Goal: Task Accomplishment & Management: Complete application form

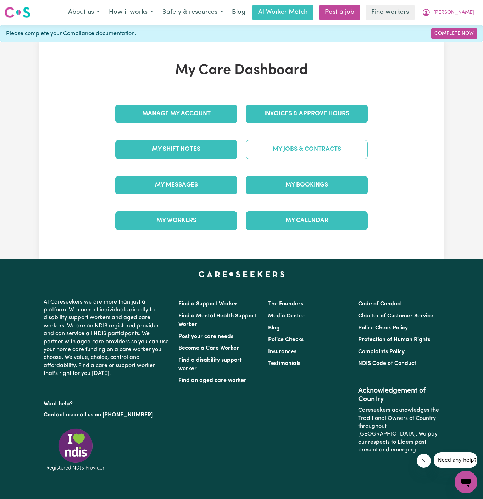
click at [304, 144] on link "My Jobs & Contracts" at bounding box center [307, 149] width 122 height 18
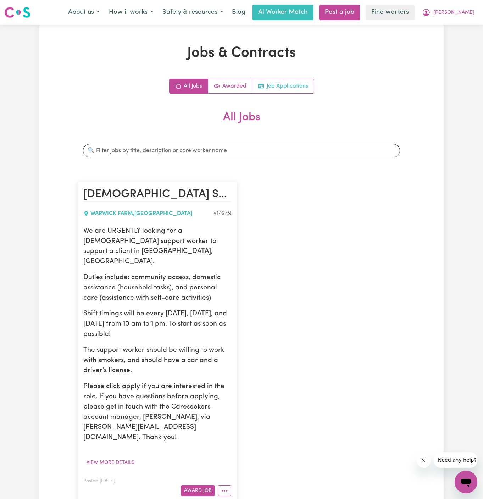
click at [281, 85] on link "Job Applications" at bounding box center [283, 86] width 61 height 14
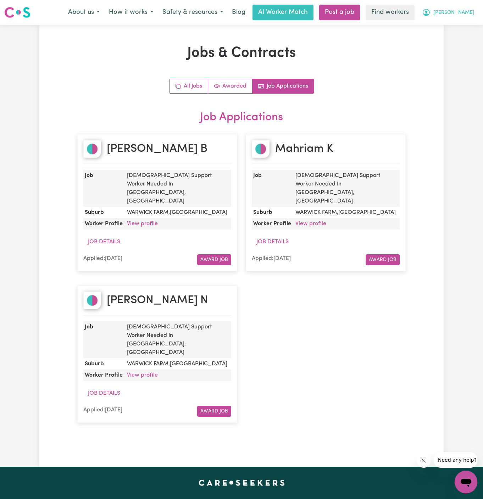
click at [462, 12] on span "[PERSON_NAME]" at bounding box center [453, 13] width 41 height 8
click at [462, 28] on link "My Dashboard" at bounding box center [450, 27] width 56 height 13
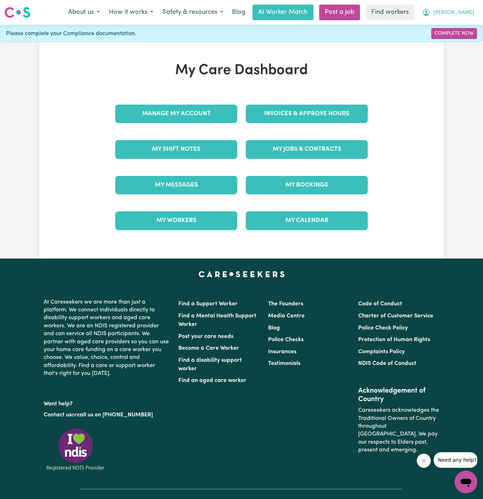
click at [466, 17] on button "[PERSON_NAME]" at bounding box center [447, 12] width 61 height 15
click at [463, 42] on link "Logout" at bounding box center [450, 40] width 56 height 13
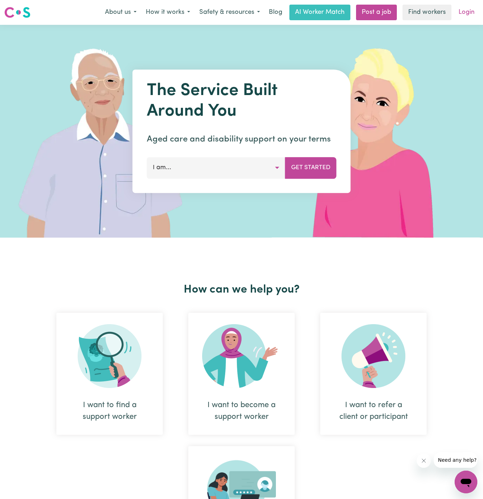
click at [467, 16] on link "Login" at bounding box center [466, 13] width 24 height 16
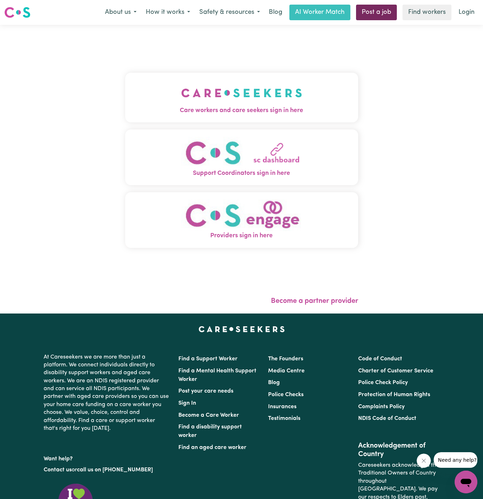
click at [394, 11] on link "Post a job" at bounding box center [376, 13] width 41 height 16
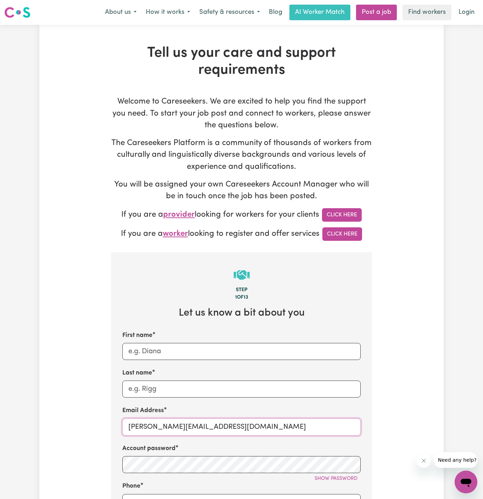
click at [168, 424] on input "[PERSON_NAME][EMAIL_ADDRESS][DOMAIN_NAME]" at bounding box center [241, 426] width 238 height 17
drag, startPoint x: 143, startPoint y: 427, endPoint x: 277, endPoint y: 426, distance: 133.4
click at [277, 426] on input "[PERSON_NAME][EMAIL_ADDRESS][DOMAIN_NAME]" at bounding box center [241, 426] width 238 height 17
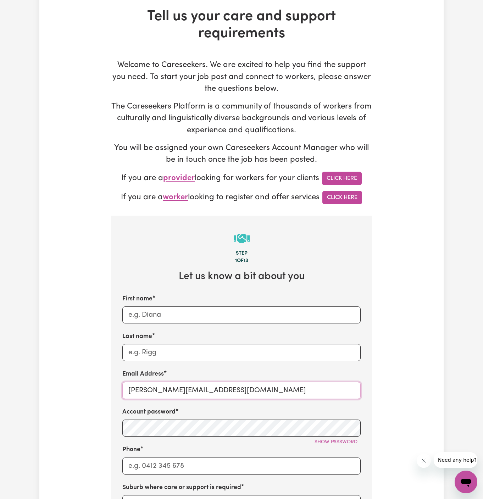
click at [171, 390] on input "[PERSON_NAME][EMAIL_ADDRESS][DOMAIN_NAME]" at bounding box center [241, 390] width 238 height 17
paste input "MichaelCF"
type input "[EMAIL_ADDRESS][DOMAIN_NAME]"
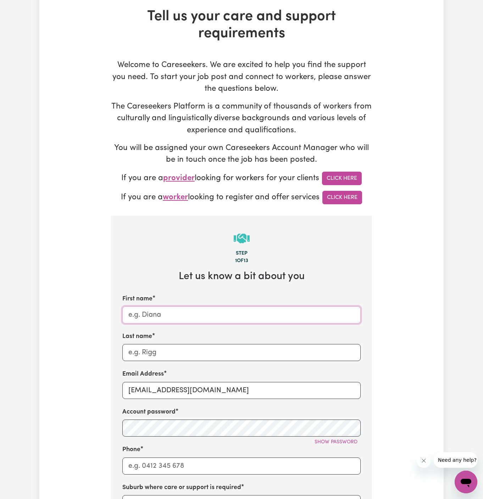
click at [190, 320] on input "First name" at bounding box center [241, 314] width 238 height 17
click at [195, 319] on input "First name" at bounding box center [241, 314] width 238 height 17
paste input "[PERSON_NAME]"
type input "[PERSON_NAME]"
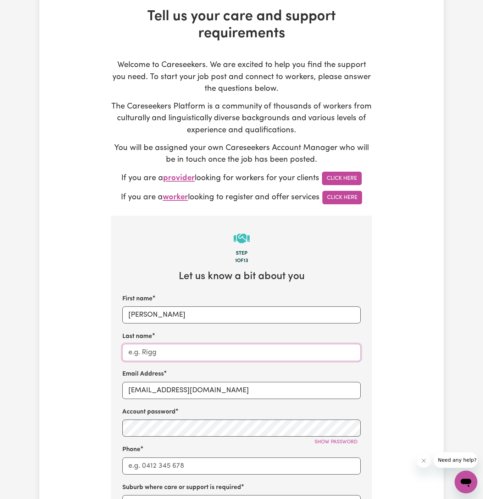
click at [179, 348] on input "Last name" at bounding box center [241, 352] width 238 height 17
paste input "Chosen Family"
type input "Chosen Family"
click at [77, 364] on div "Tell us your care and support requirements Welcome to Careseekers. We are excit…" at bounding box center [241, 391] width 404 height 767
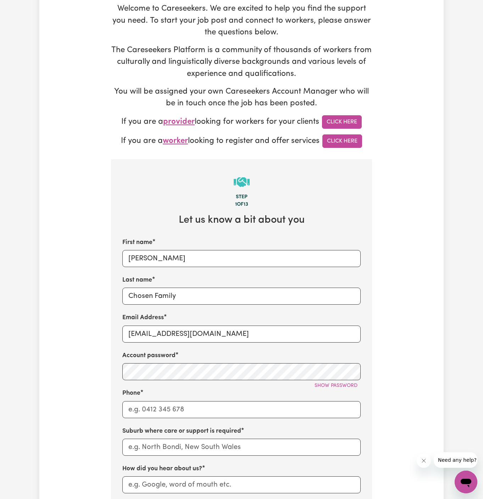
scroll to position [150, 0]
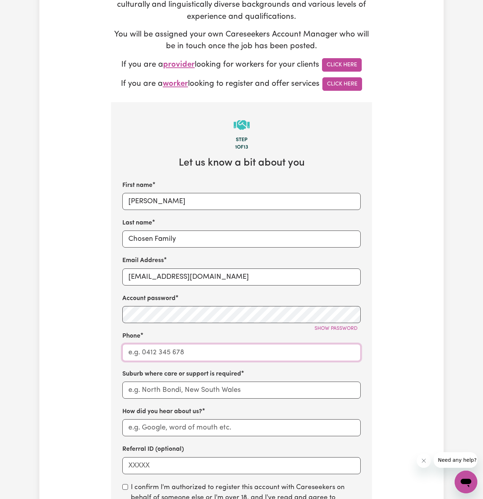
click at [187, 354] on input "Phone" at bounding box center [241, 352] width 238 height 17
type input "1300765465"
type input "LEICHHARDT, [GEOGRAPHIC_DATA], 2040"
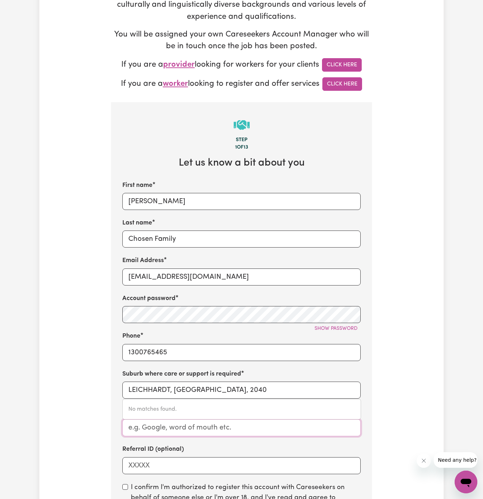
click at [171, 426] on input "How did you hear about us?" at bounding box center [241, 427] width 238 height 17
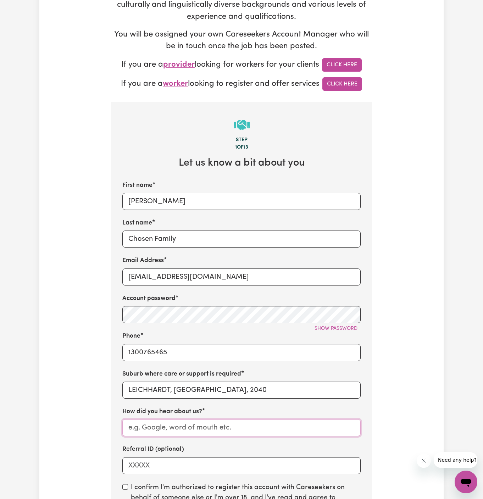
paste input "Mt [PERSON_NAME]"
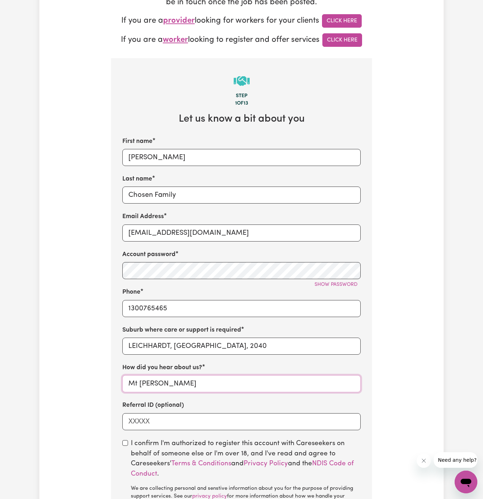
scroll to position [210, 0]
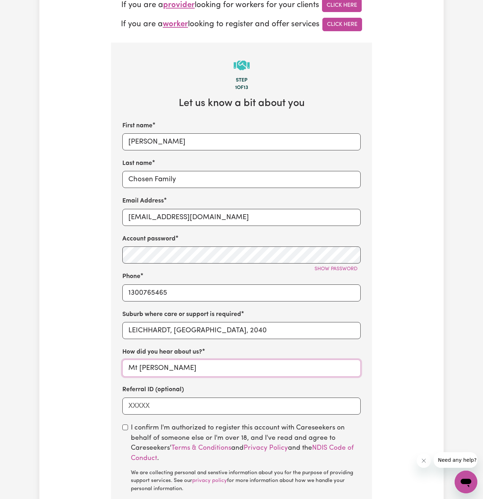
type input "Mt [PERSON_NAME]"
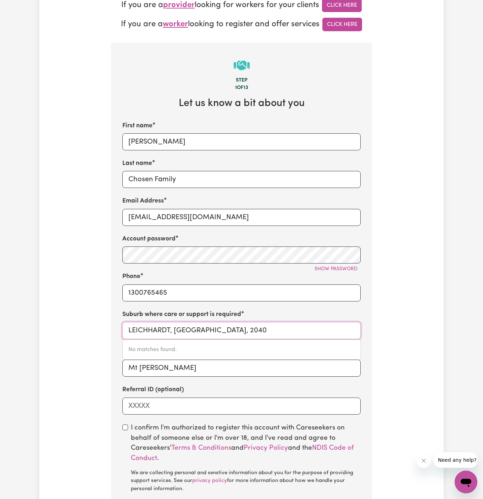
click at [195, 332] on input "LEICHHARDT, [GEOGRAPHIC_DATA], 2040" at bounding box center [241, 330] width 238 height 17
paste input "Mt [PERSON_NAME]"
click at [207, 346] on div "No matches found." at bounding box center [241, 349] width 239 height 21
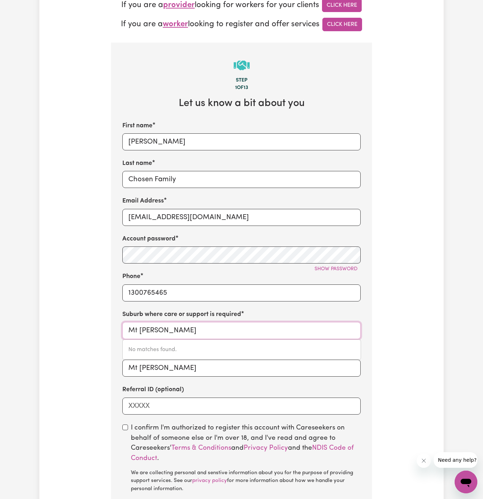
click at [129, 331] on input "Mt [PERSON_NAME]" at bounding box center [241, 330] width 238 height 17
click at [176, 333] on input "Mt [PERSON_NAME]" at bounding box center [241, 330] width 238 height 17
click at [134, 332] on input "Mt Grava" at bounding box center [241, 330] width 238 height 17
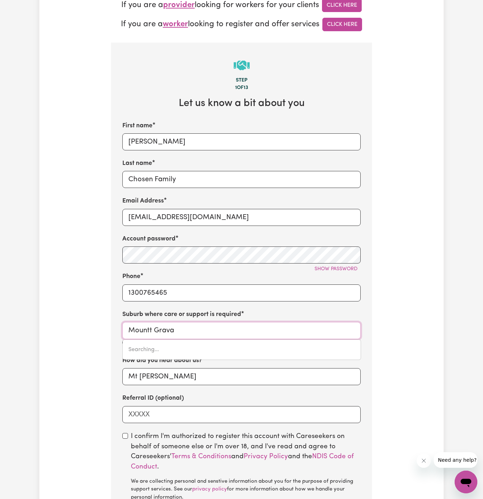
type input "Mount Grava"
type input "[GEOGRAPHIC_DATA][PERSON_NAME], [GEOGRAPHIC_DATA], 4122"
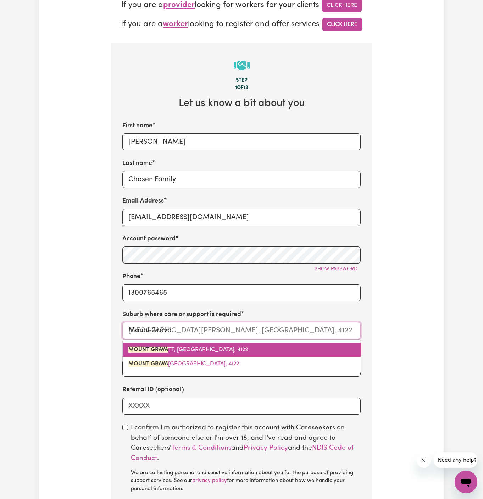
click at [212, 349] on span "[GEOGRAPHIC_DATA], [GEOGRAPHIC_DATA], 4122" at bounding box center [188, 350] width 120 height 6
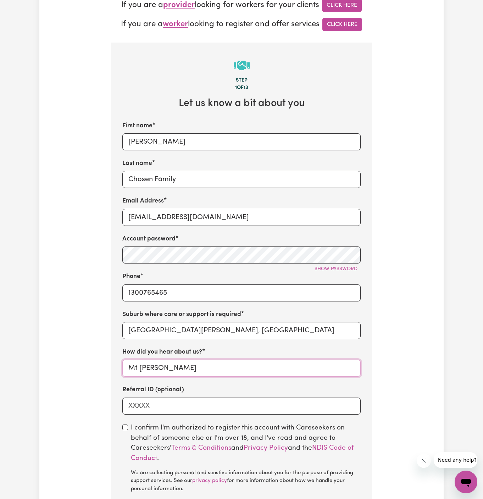
click at [203, 367] on input "Mt [PERSON_NAME]" at bounding box center [241, 368] width 238 height 17
click at [174, 371] on input "Mt [PERSON_NAME]" at bounding box center [241, 368] width 238 height 17
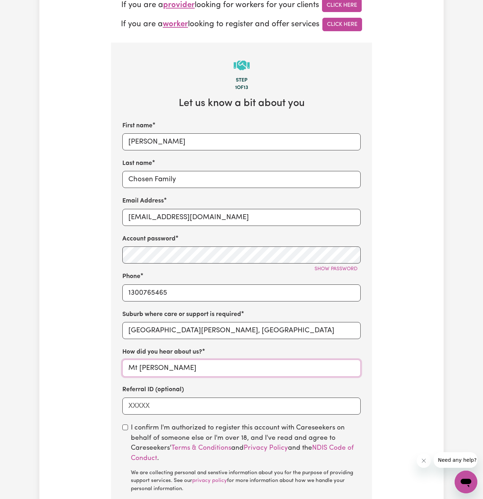
paste input "Chosen Family"
type input "Chosen Family"
click at [125, 426] on input "checkbox" at bounding box center [125, 428] width 6 height 6
checkbox input "true"
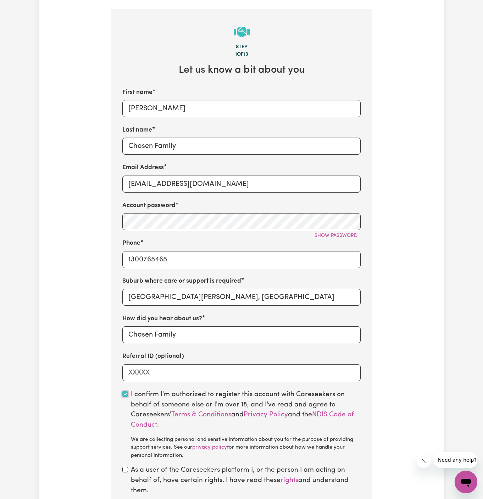
scroll to position [246, 0]
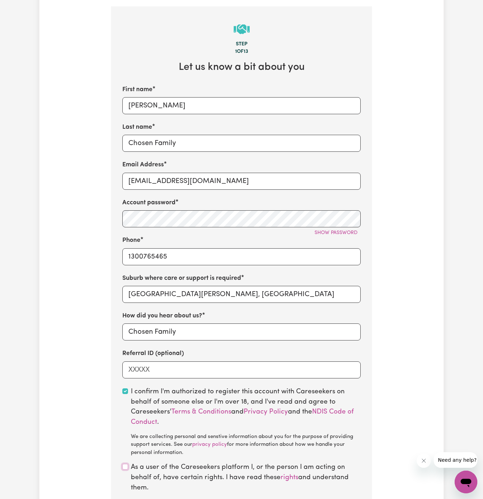
click at [126, 465] on input "checkbox" at bounding box center [125, 467] width 6 height 6
checkbox input "true"
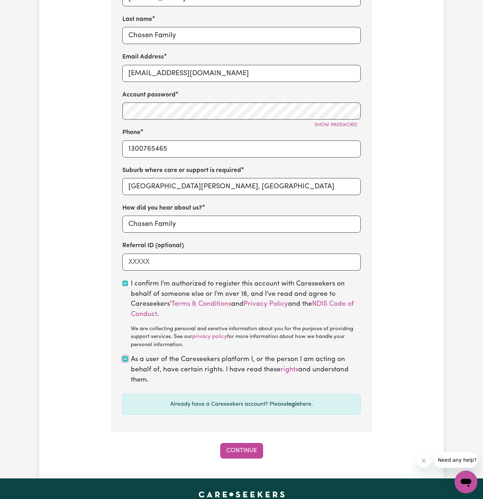
scroll to position [382, 0]
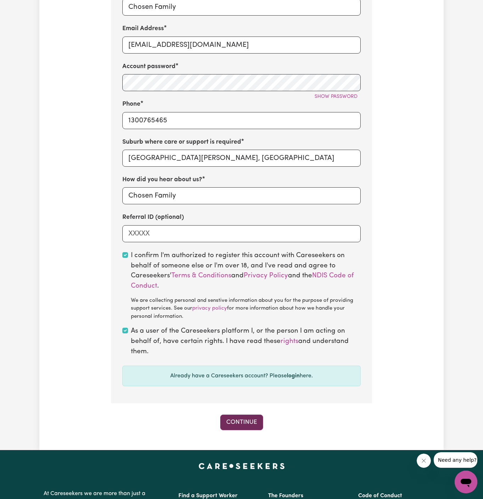
click at [248, 422] on button "Continue" at bounding box center [241, 423] width 43 height 16
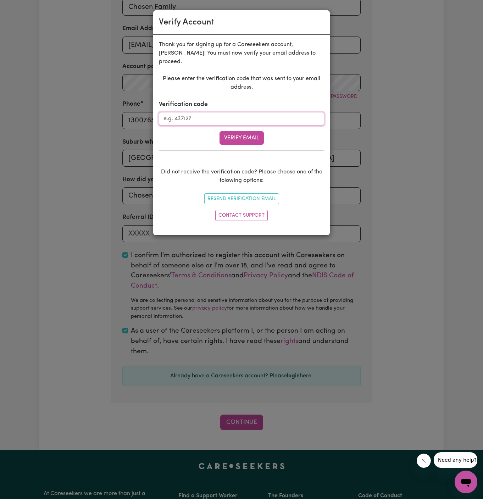
click at [256, 112] on input "Verification code" at bounding box center [241, 118] width 165 height 13
paste input "167934"
type input "167934"
click at [248, 131] on button "Verify Email" at bounding box center [242, 137] width 44 height 13
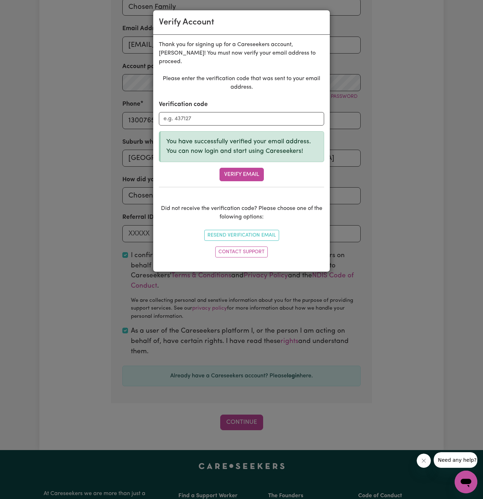
scroll to position [244, 0]
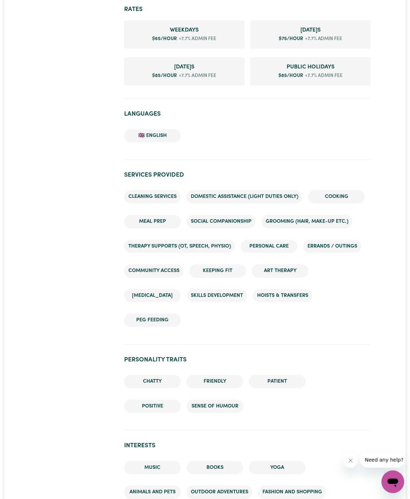
scroll to position [422, 0]
